Goal: Transaction & Acquisition: Obtain resource

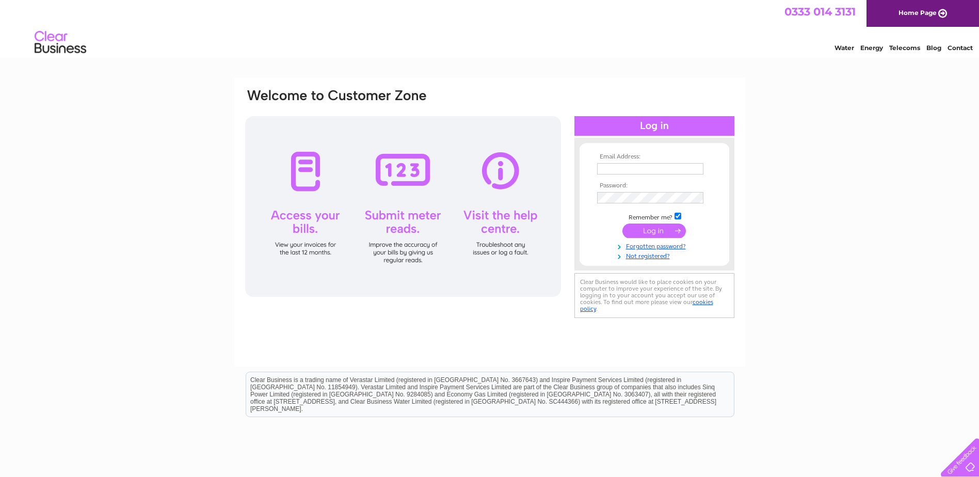
type input "[EMAIL_ADDRESS][DOMAIN_NAME]"
click at [637, 233] on input "submit" at bounding box center [653, 230] width 63 height 14
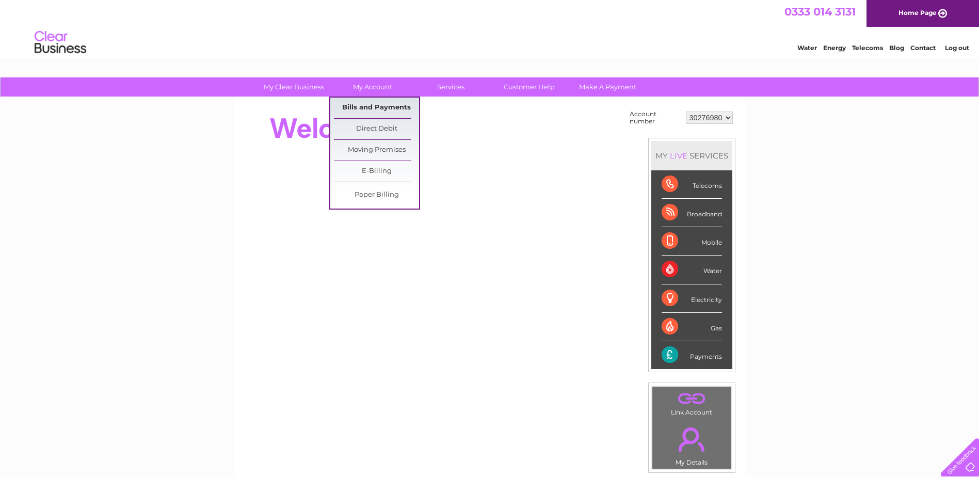
click at [376, 107] on link "Bills and Payments" at bounding box center [376, 108] width 85 height 21
click at [404, 110] on link "Bills and Payments" at bounding box center [376, 108] width 85 height 21
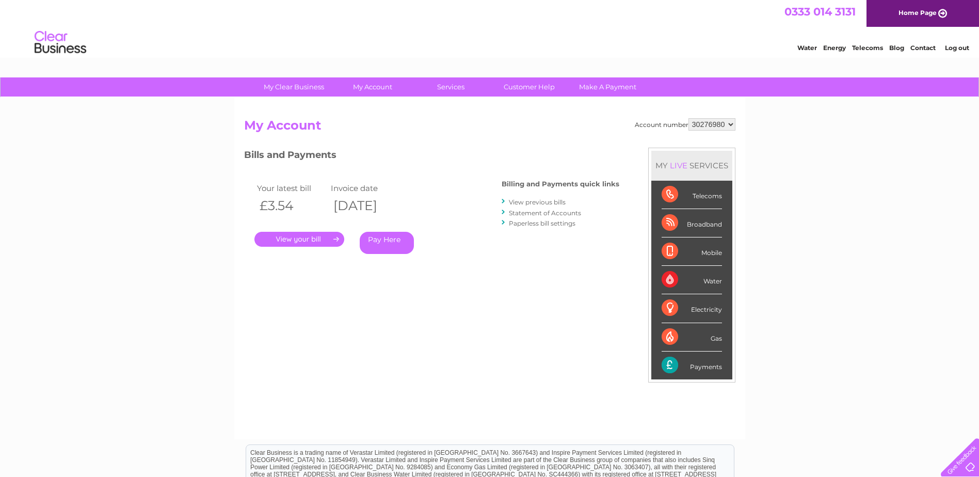
click at [322, 240] on link "." at bounding box center [299, 239] width 90 height 15
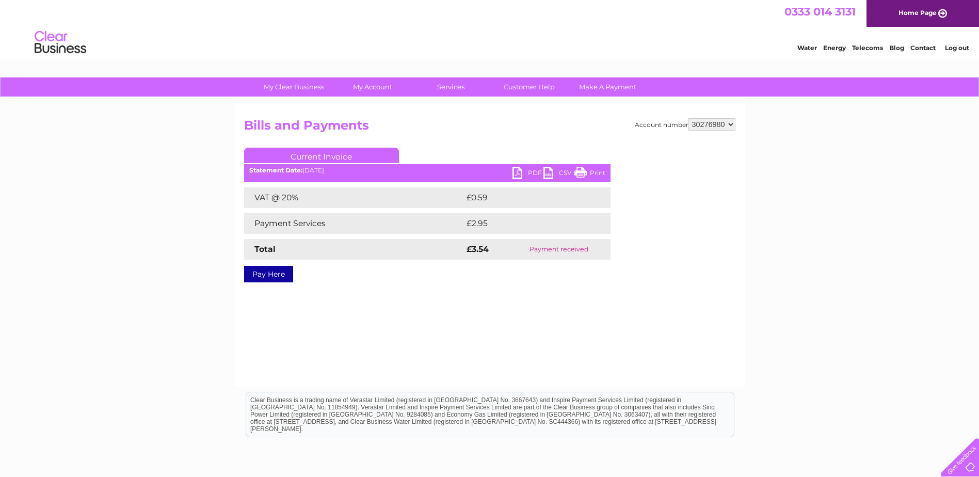
click at [545, 175] on link "CSV" at bounding box center [558, 174] width 31 height 15
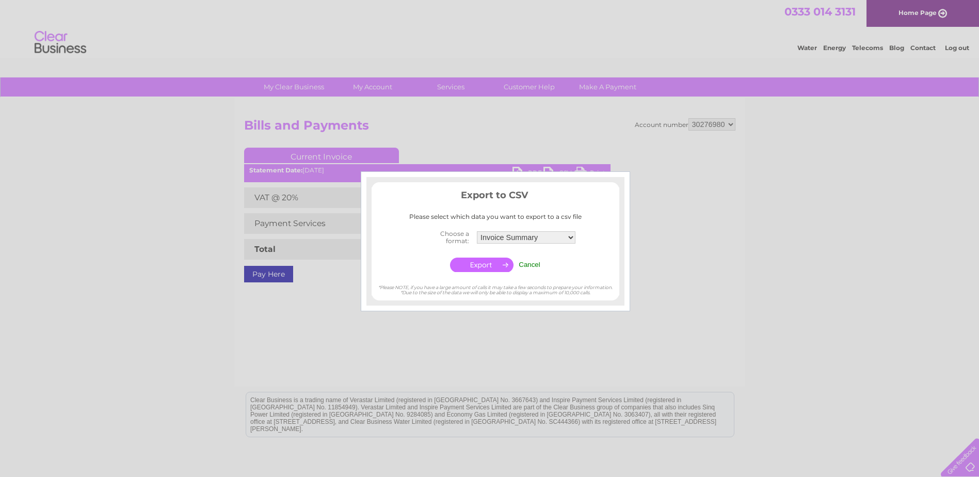
drag, startPoint x: 648, startPoint y: 308, endPoint x: 594, endPoint y: 225, distance: 98.8
click at [644, 303] on div at bounding box center [489, 238] width 979 height 477
click at [523, 267] on input "Cancel" at bounding box center [530, 265] width 22 height 8
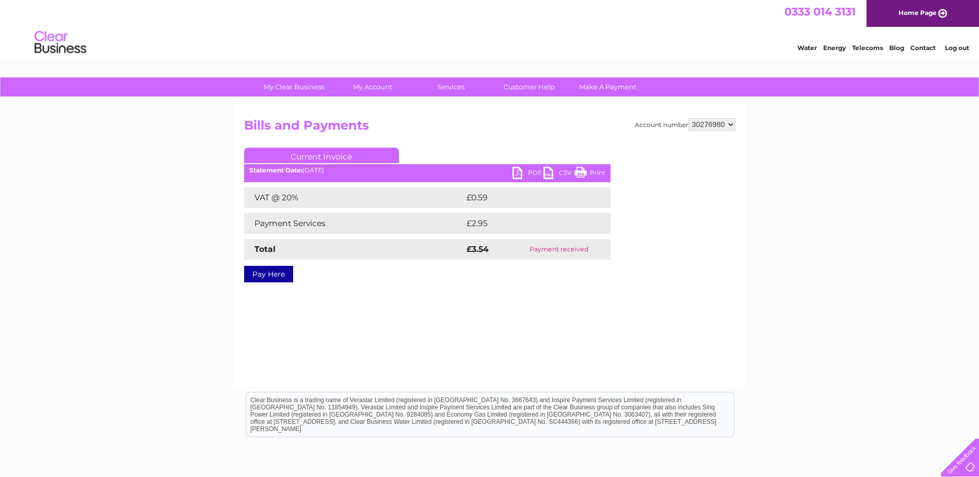
click at [522, 171] on link "PDF" at bounding box center [527, 174] width 31 height 15
